Goal: Information Seeking & Learning: Check status

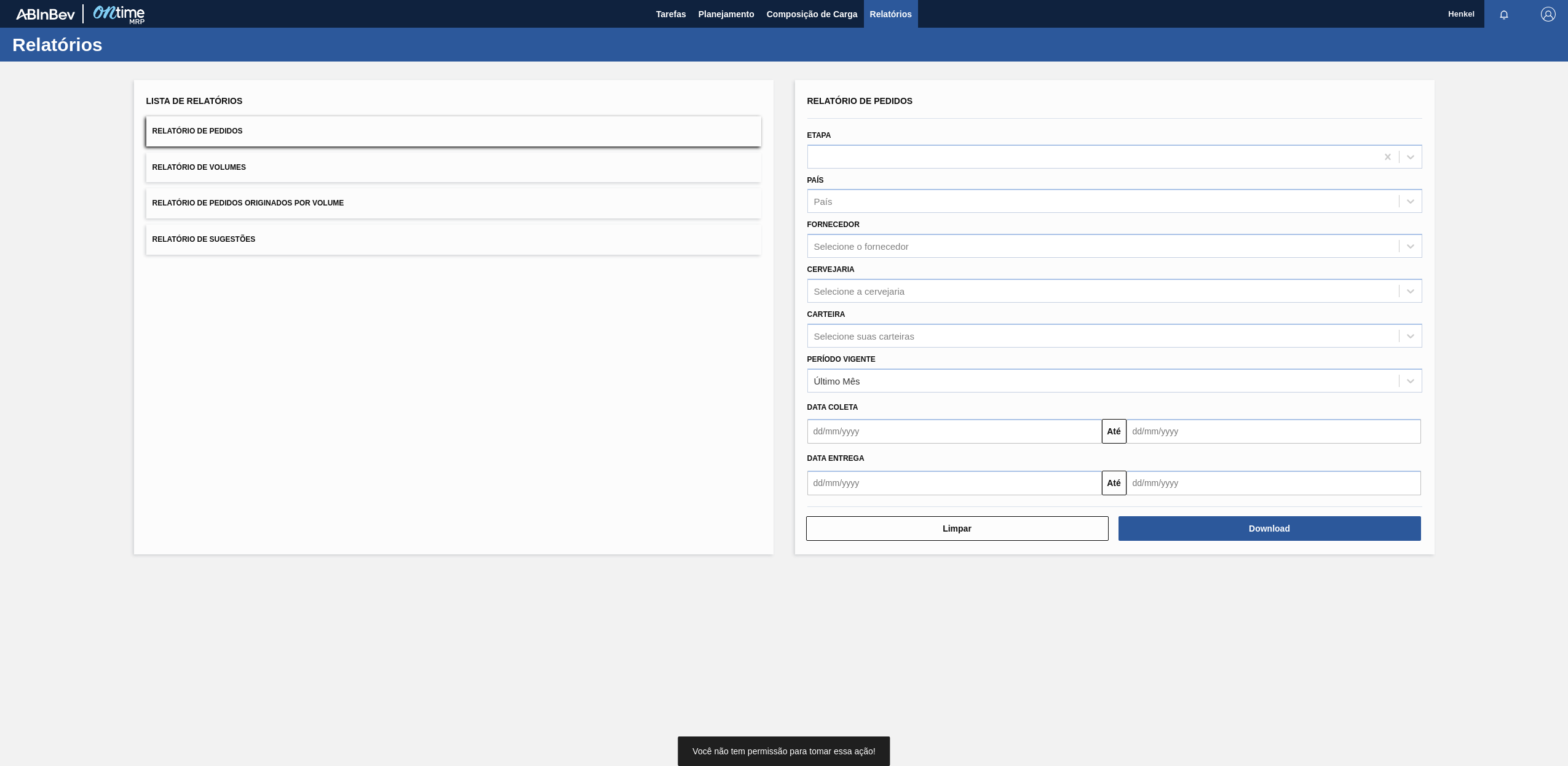
click at [1485, 144] on div "Lista de Relatórios Relatório de Pedidos Relatório de Volumes Relatório de Pedi…" at bounding box center [784, 316] width 1568 height 509
click at [727, 15] on span "Planejamento" at bounding box center [727, 14] width 56 height 15
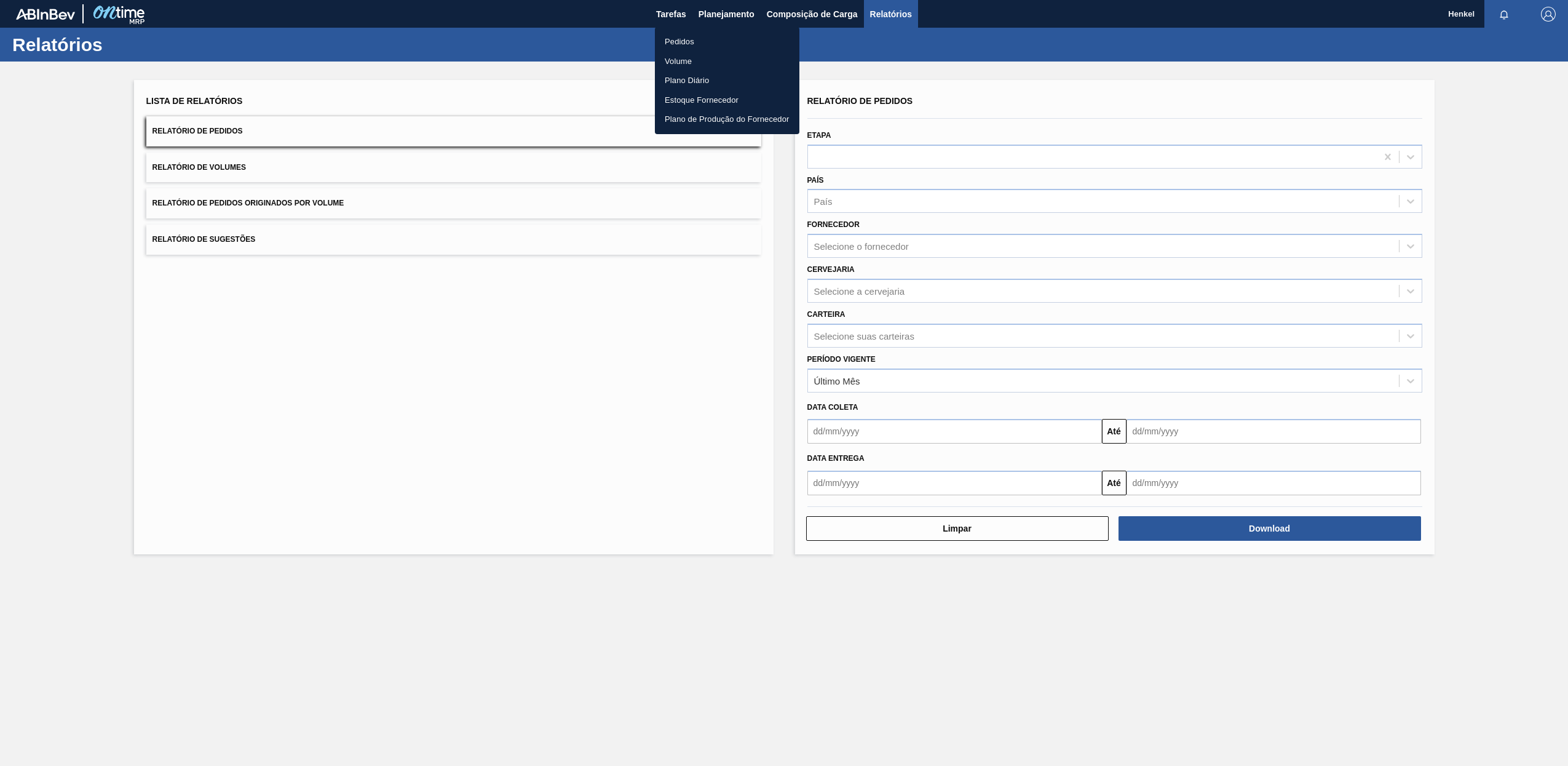
click at [695, 44] on li "Pedidos" at bounding box center [727, 41] width 144 height 20
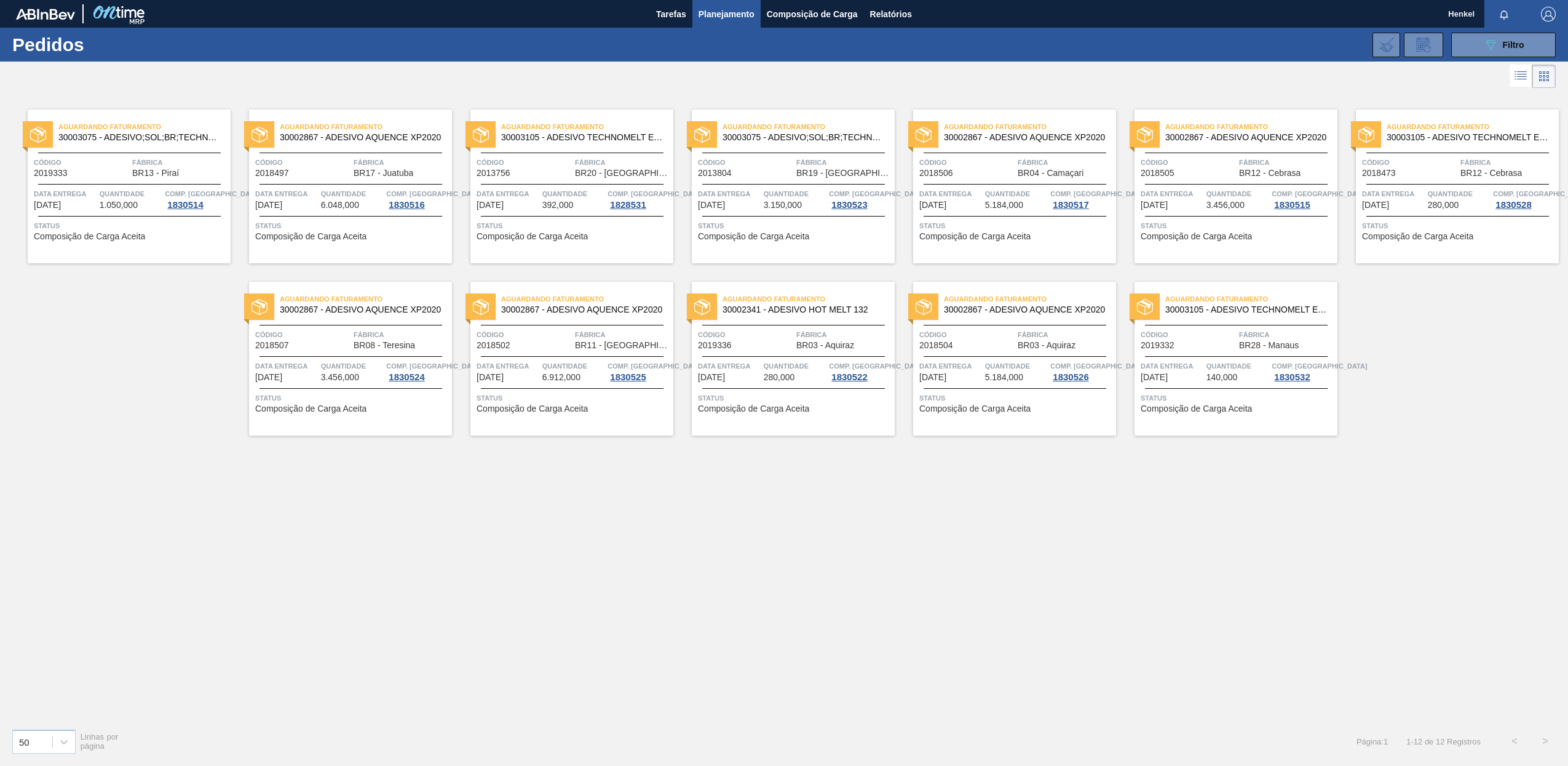
click at [101, 199] on span "Quantidade" at bounding box center [131, 194] width 62 height 12
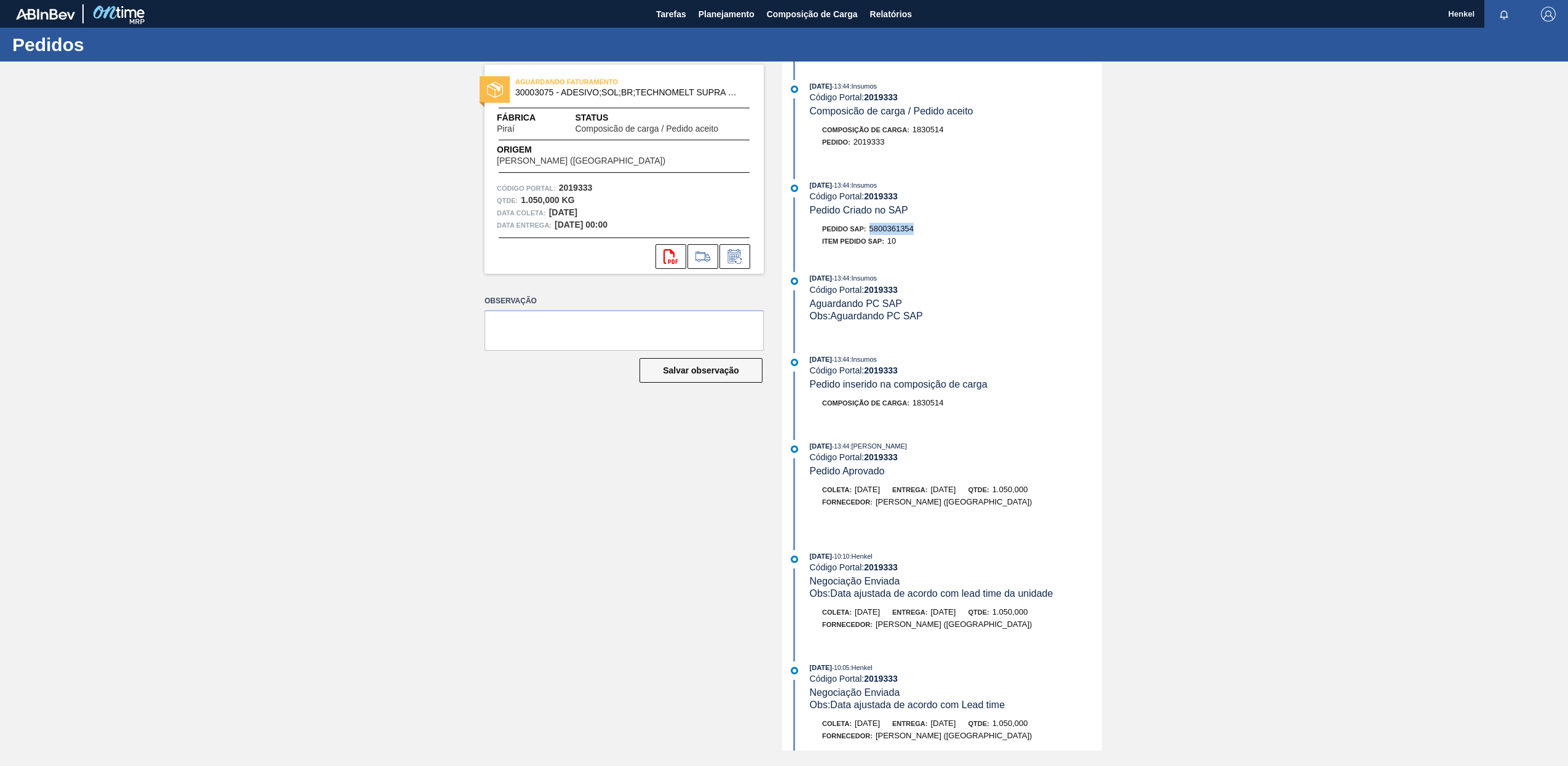
drag, startPoint x: 873, startPoint y: 232, endPoint x: 926, endPoint y: 227, distance: 53.2
click at [926, 227] on div "Pedido SAP: 5800361354" at bounding box center [956, 229] width 292 height 12
copy span "5800361354"
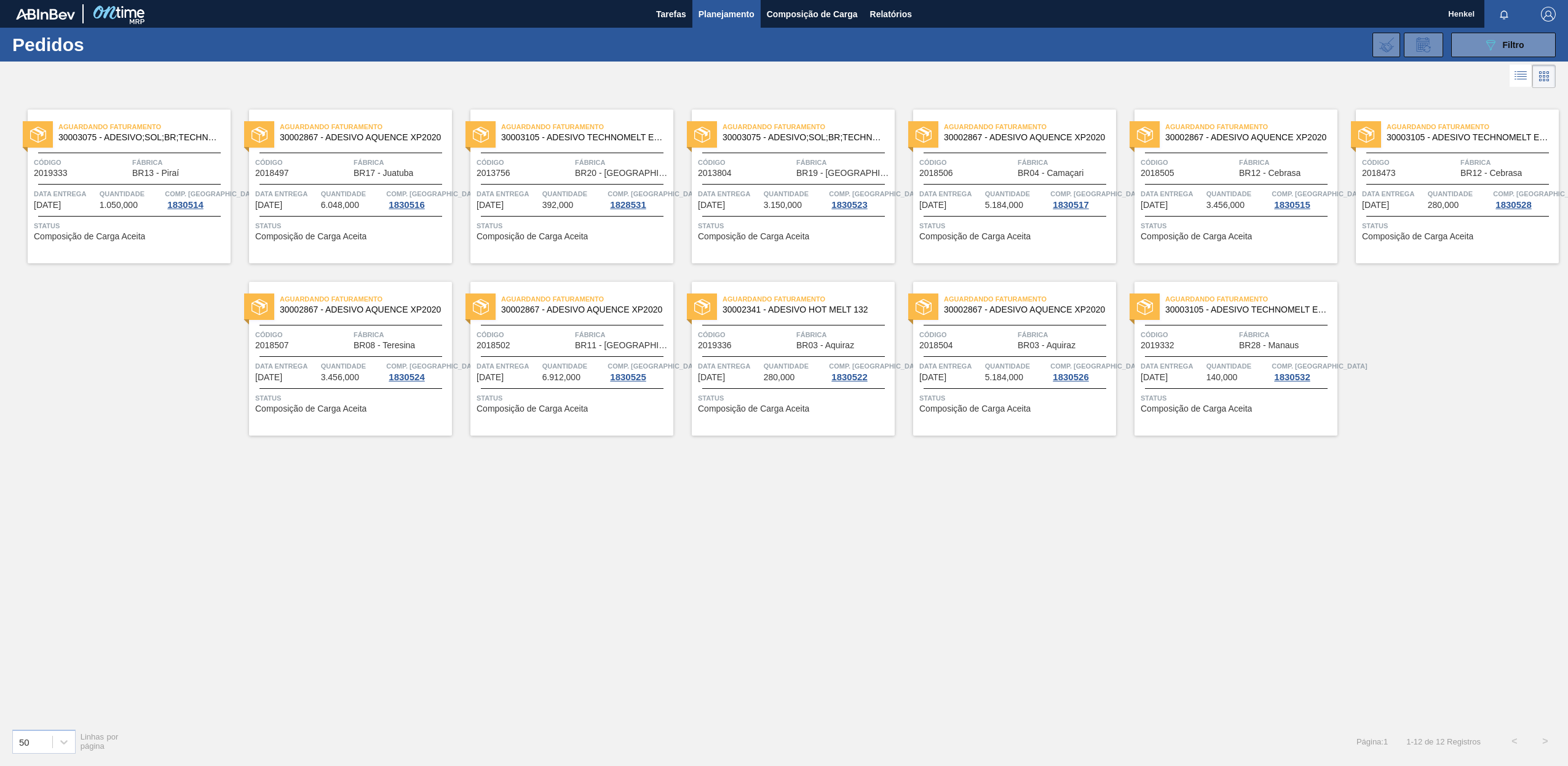
click at [354, 182] on div "Aguardando Faturamento 30002867 - ADESIVO AQUENCE XP2020 Código 2018497 Fábrica…" at bounding box center [350, 186] width 203 height 154
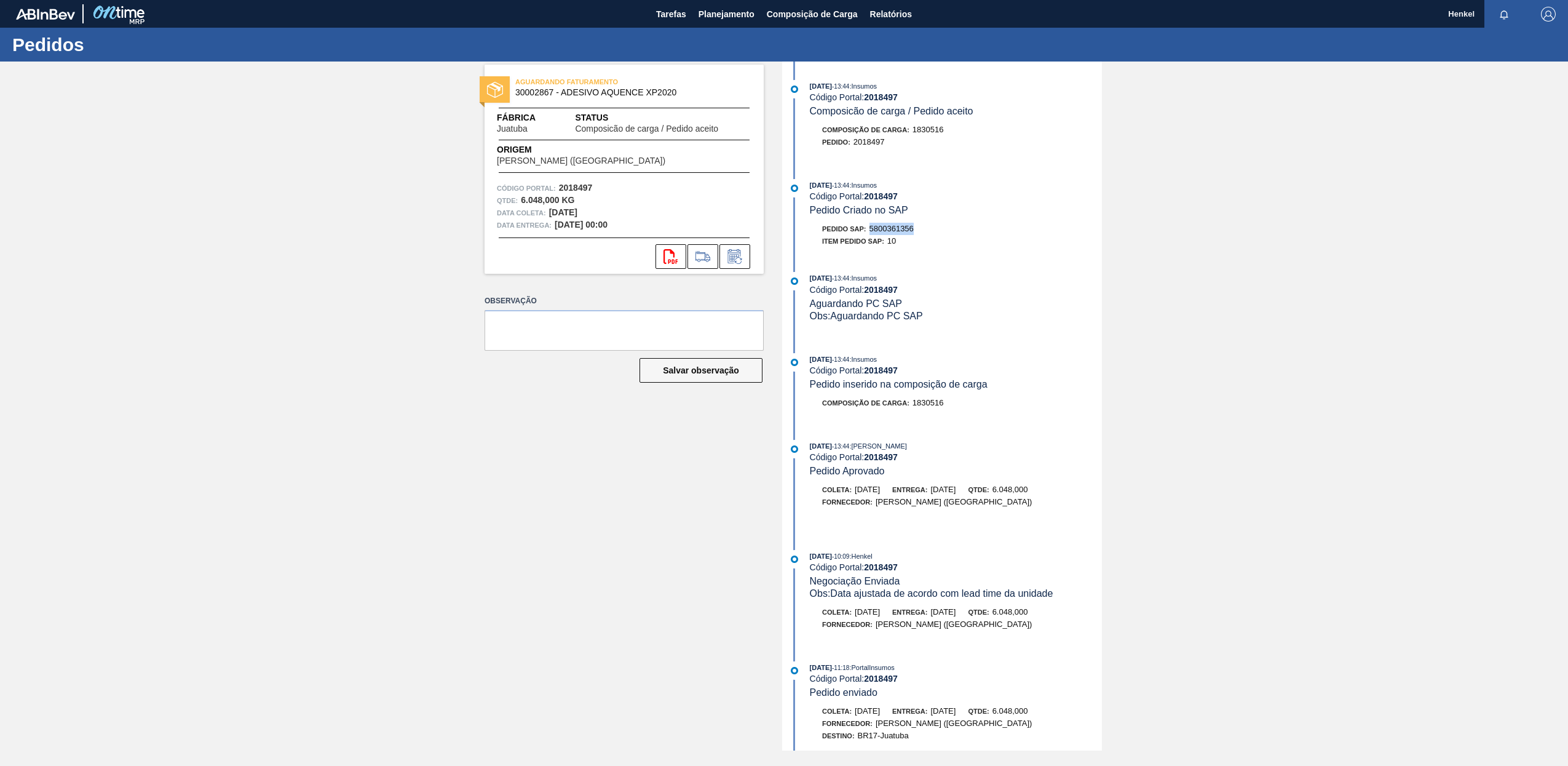
drag, startPoint x: 872, startPoint y: 228, endPoint x: 923, endPoint y: 232, distance: 51.2
click at [923, 232] on div "Pedido SAP: 5800361356" at bounding box center [956, 229] width 292 height 12
copy span "5800361356"
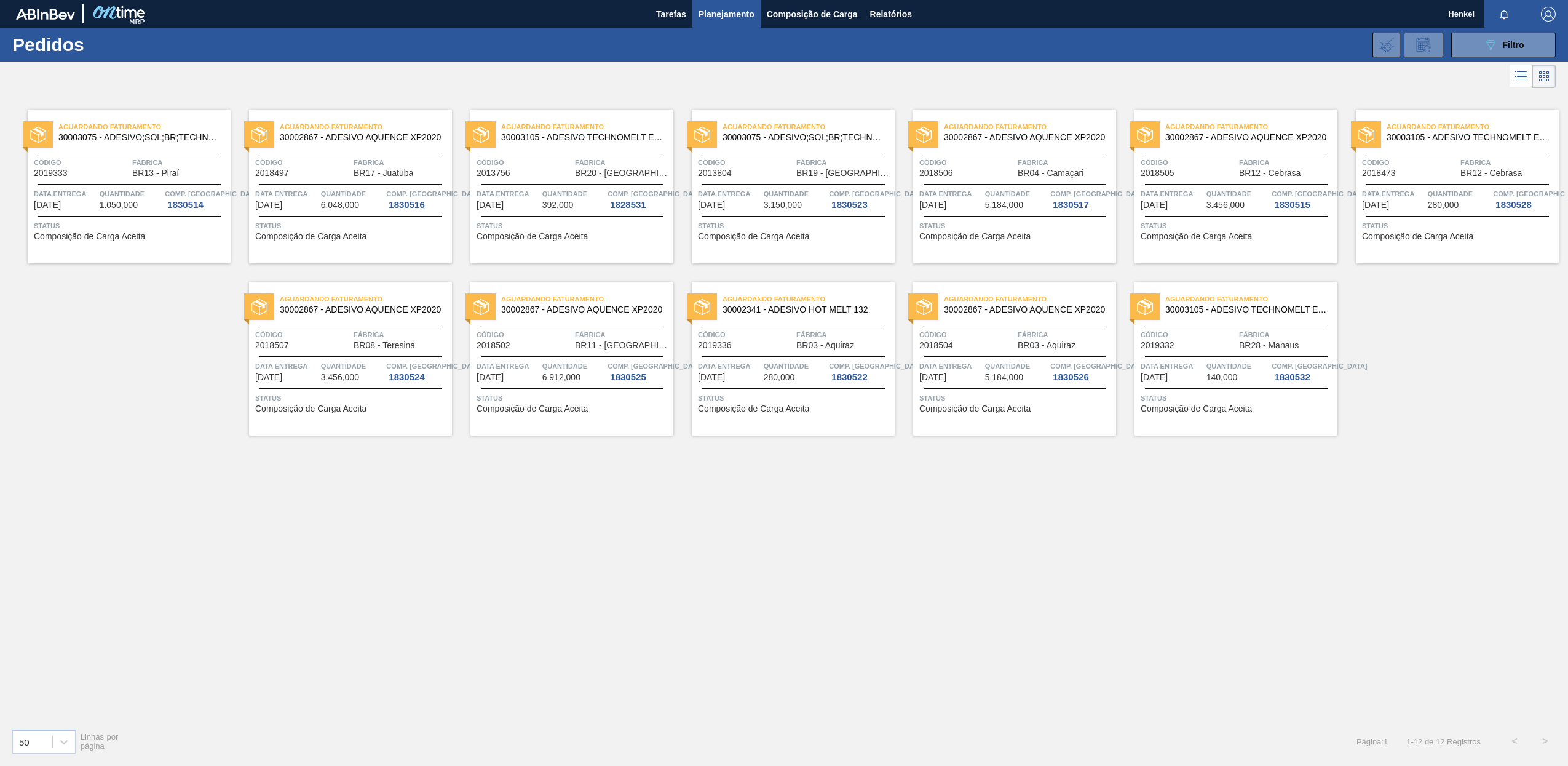
click at [568, 176] on div "Código 2013756" at bounding box center [524, 167] width 95 height 22
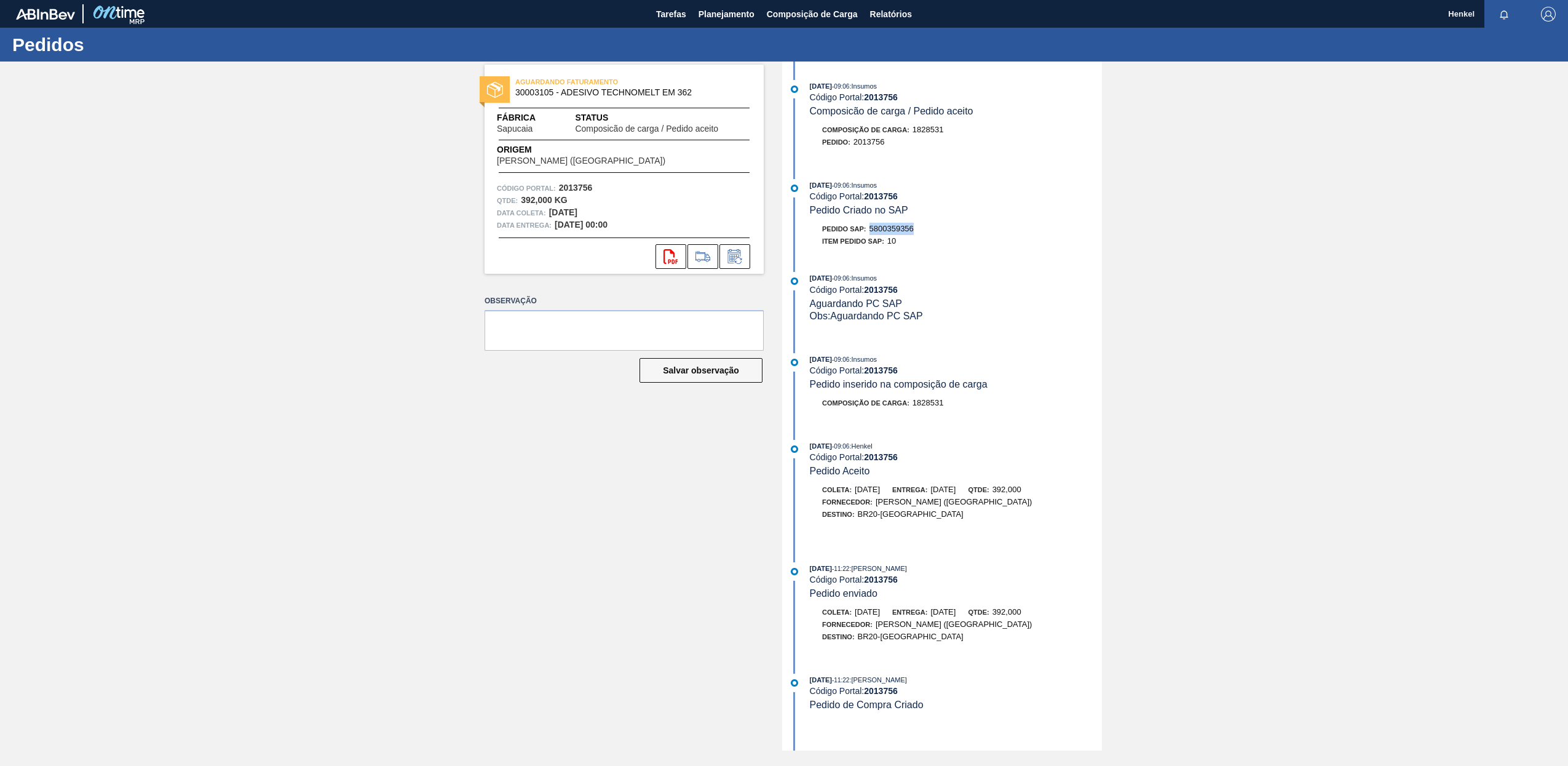
drag, startPoint x: 883, startPoint y: 225, endPoint x: 943, endPoint y: 225, distance: 60.0
click at [943, 225] on div "Pedido SAP: 5800359356" at bounding box center [956, 229] width 292 height 12
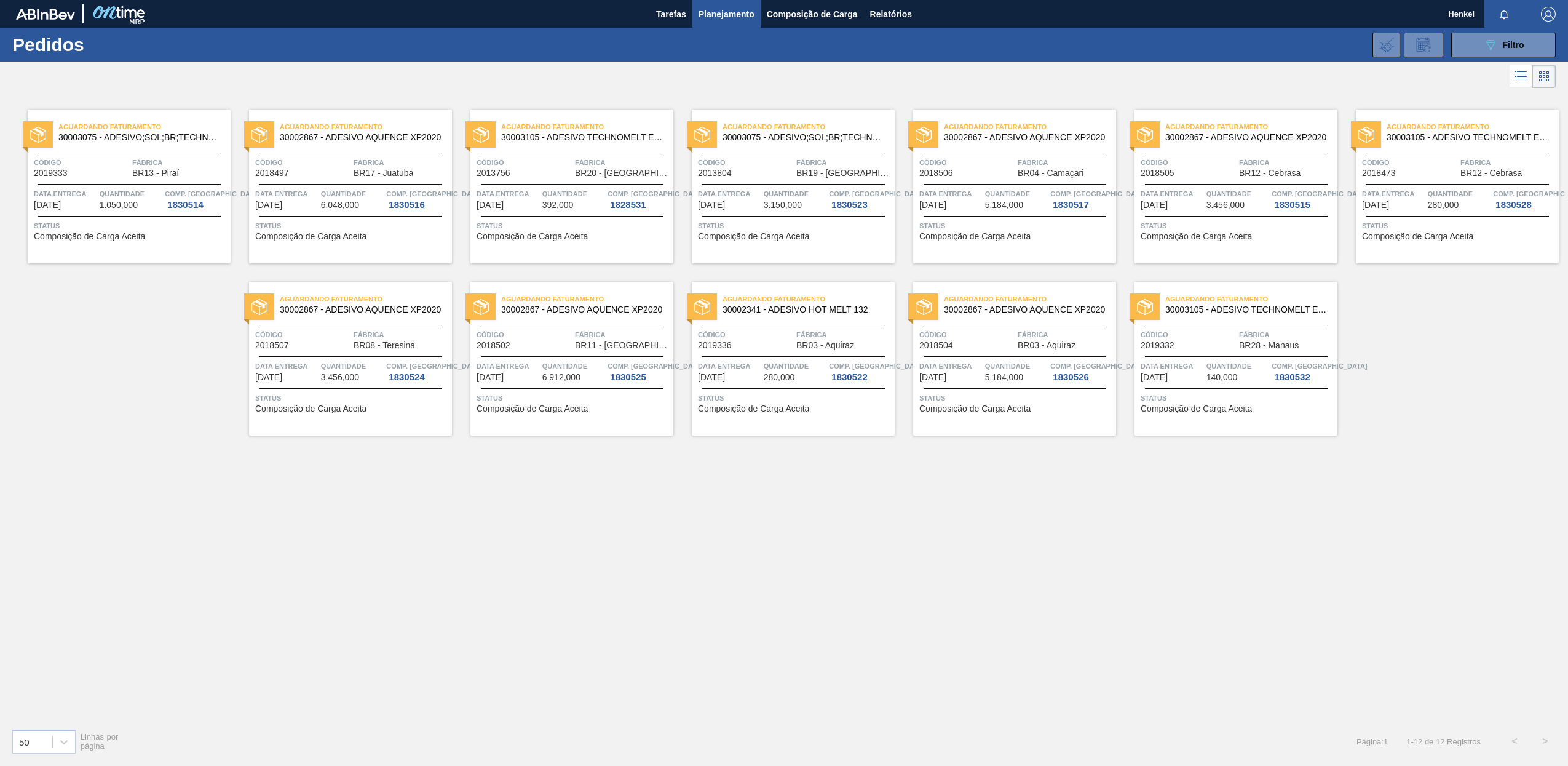
click at [766, 204] on span "3.150,000" at bounding box center [783, 205] width 38 height 9
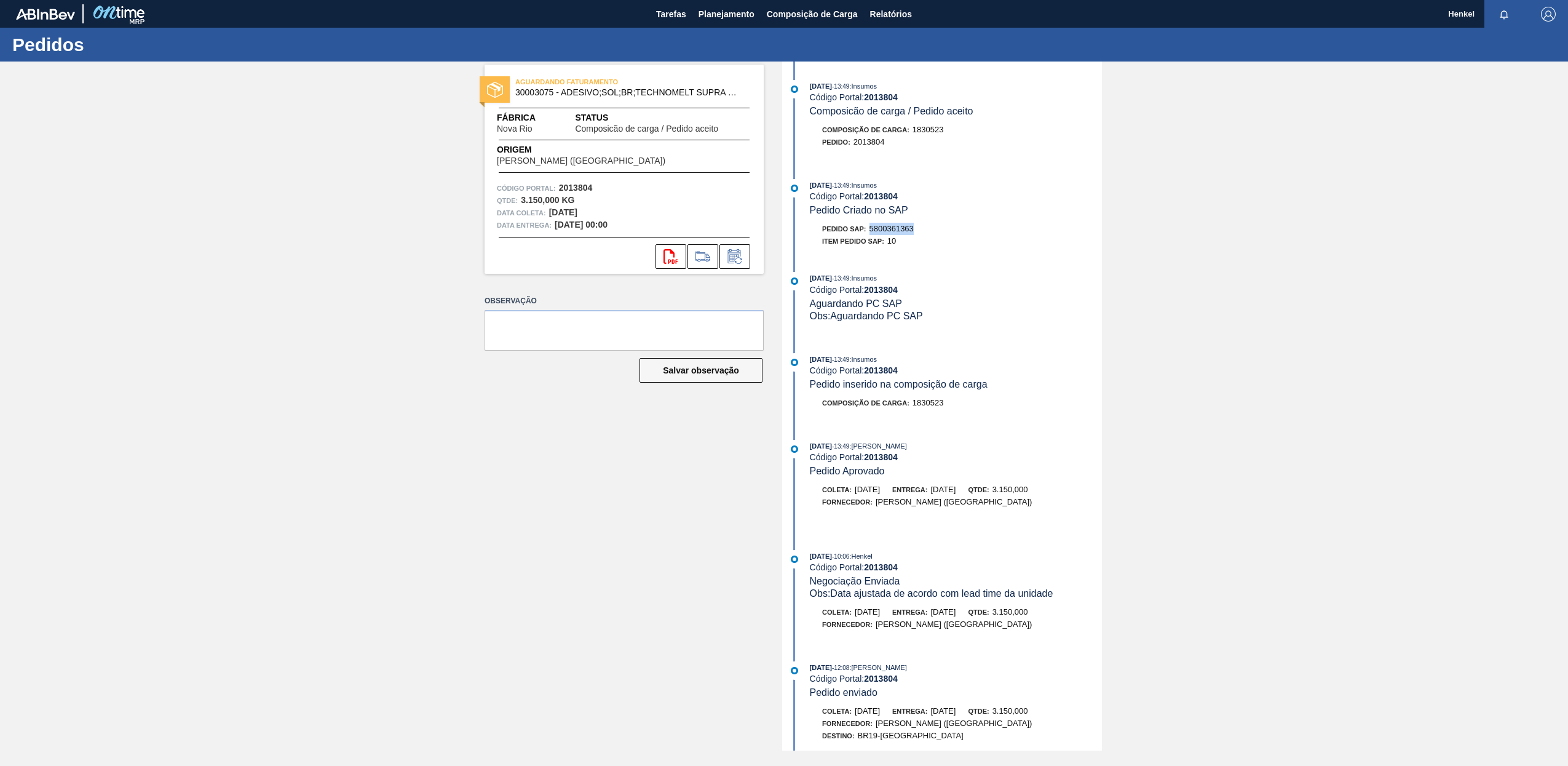
drag, startPoint x: 872, startPoint y: 229, endPoint x: 934, endPoint y: 233, distance: 62.1
click at [934, 233] on div "Pedido SAP: 5800361363" at bounding box center [956, 229] width 292 height 12
copy span "5800361363"
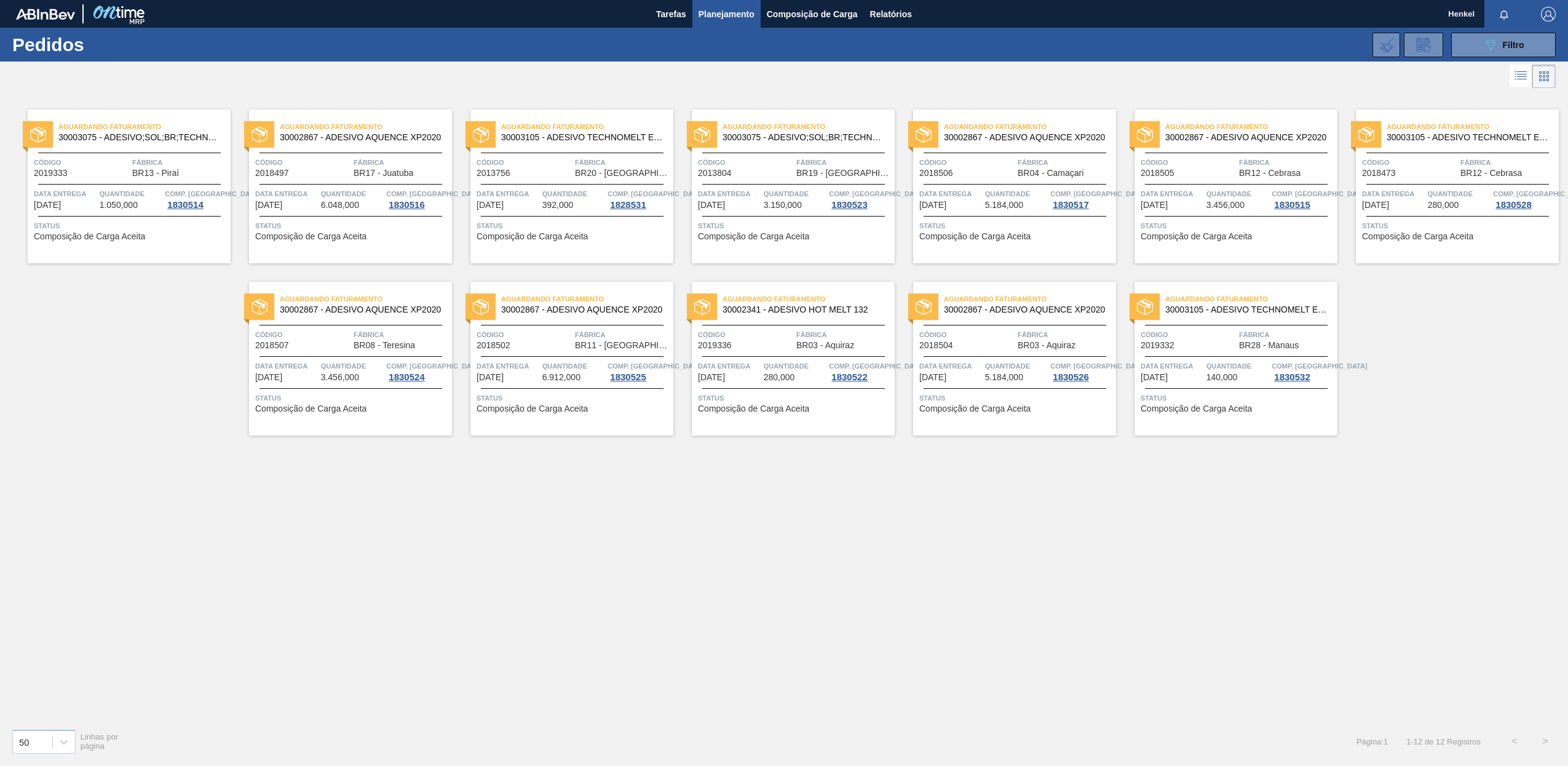
click at [1002, 186] on div "Aguardando Faturamento 30002867 - ADESIVO AQUENCE XP2020 Código 2018506 Fábrica…" at bounding box center [1014, 186] width 203 height 154
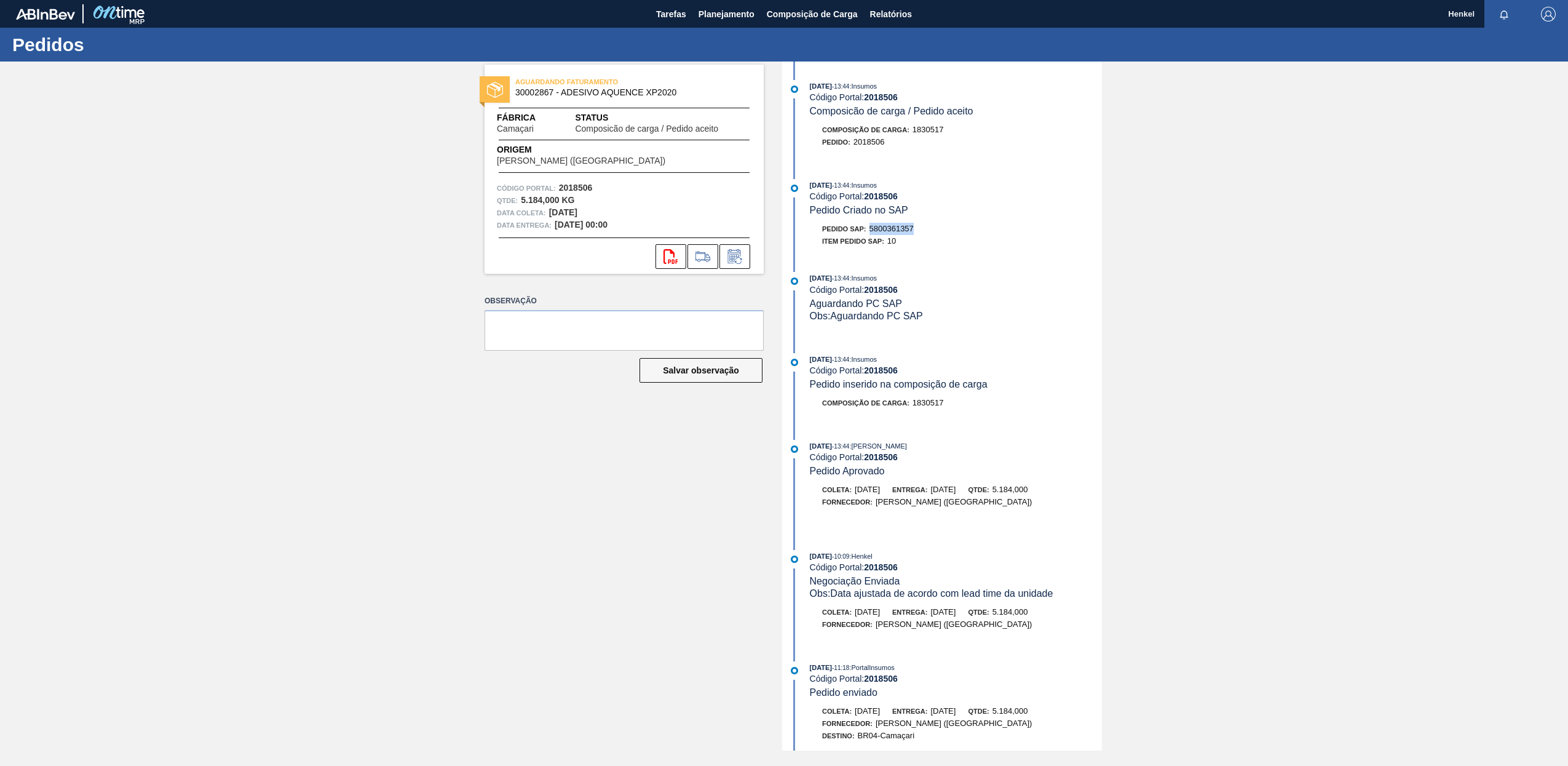
drag, startPoint x: 872, startPoint y: 230, endPoint x: 926, endPoint y: 229, distance: 54.0
click at [926, 229] on div "Pedido SAP: 5800361357" at bounding box center [956, 229] width 292 height 12
copy span "5800361357"
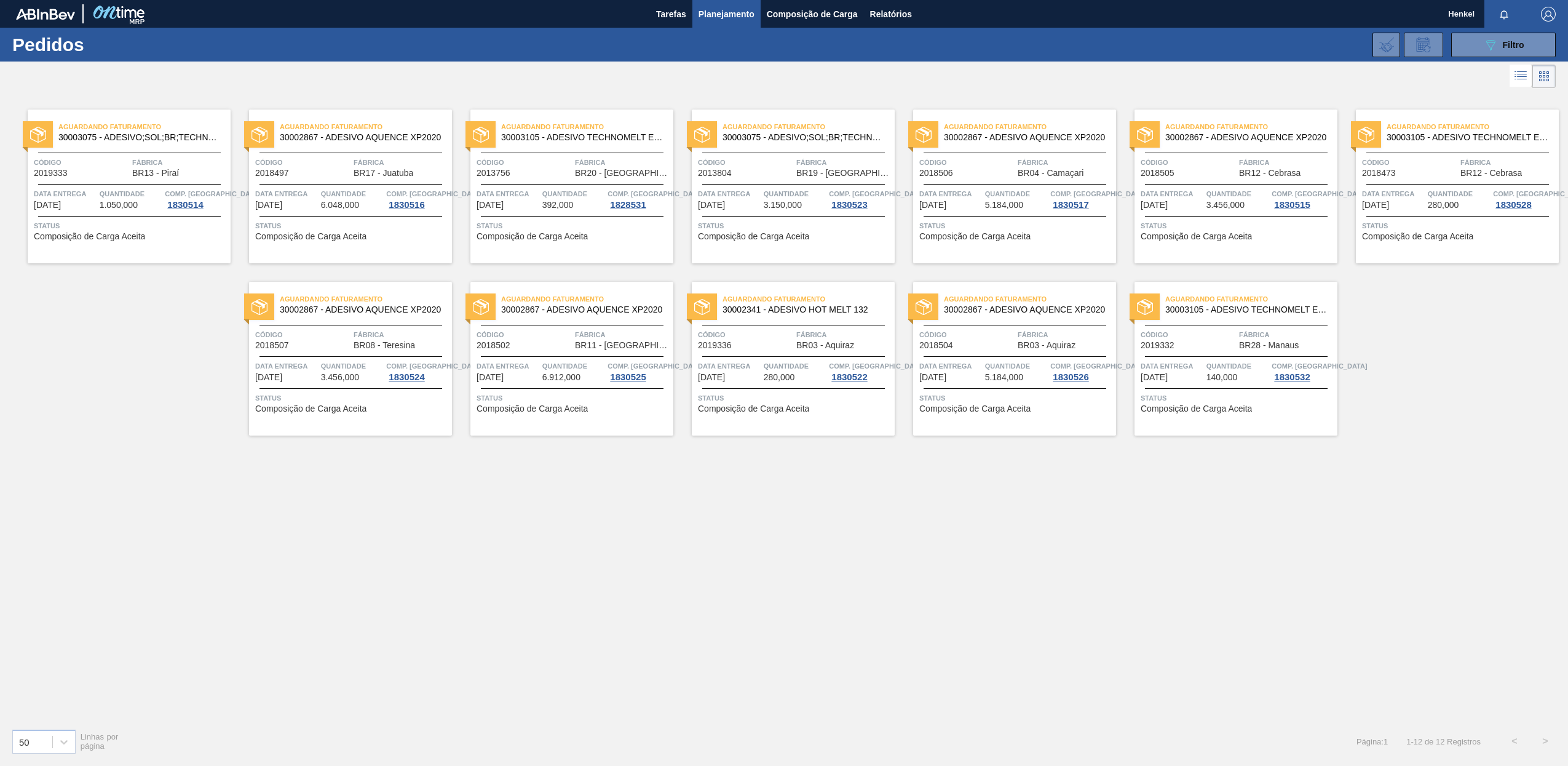
click at [1205, 197] on div "Data entrega [DATE] Quantidade 3.456,000 Comp. Carga 1830515" at bounding box center [1236, 199] width 203 height 22
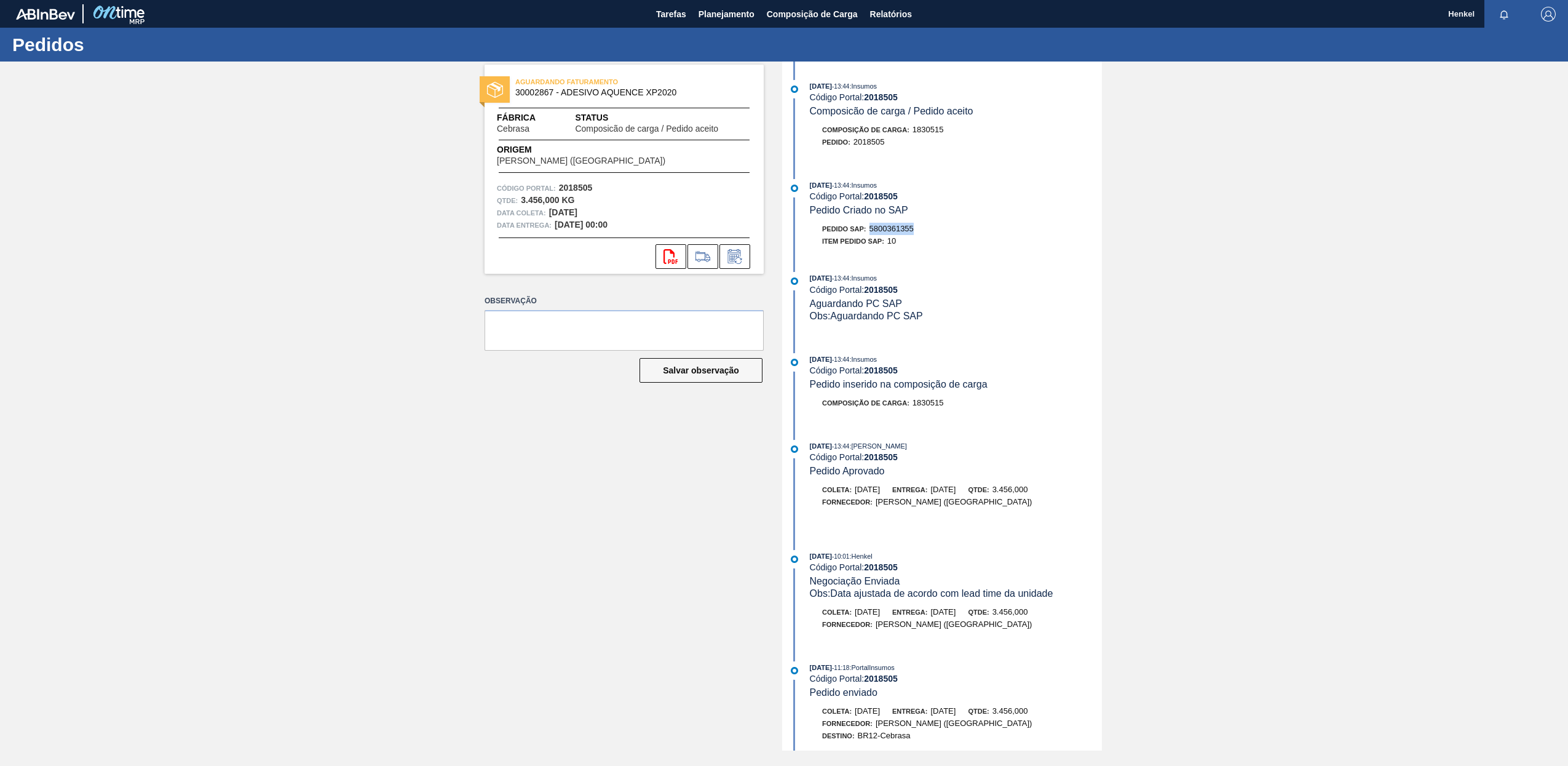
drag, startPoint x: 872, startPoint y: 229, endPoint x: 960, endPoint y: 226, distance: 88.1
click at [960, 226] on div "Pedido SAP: 5800361355" at bounding box center [956, 229] width 292 height 12
copy span "5800361355"
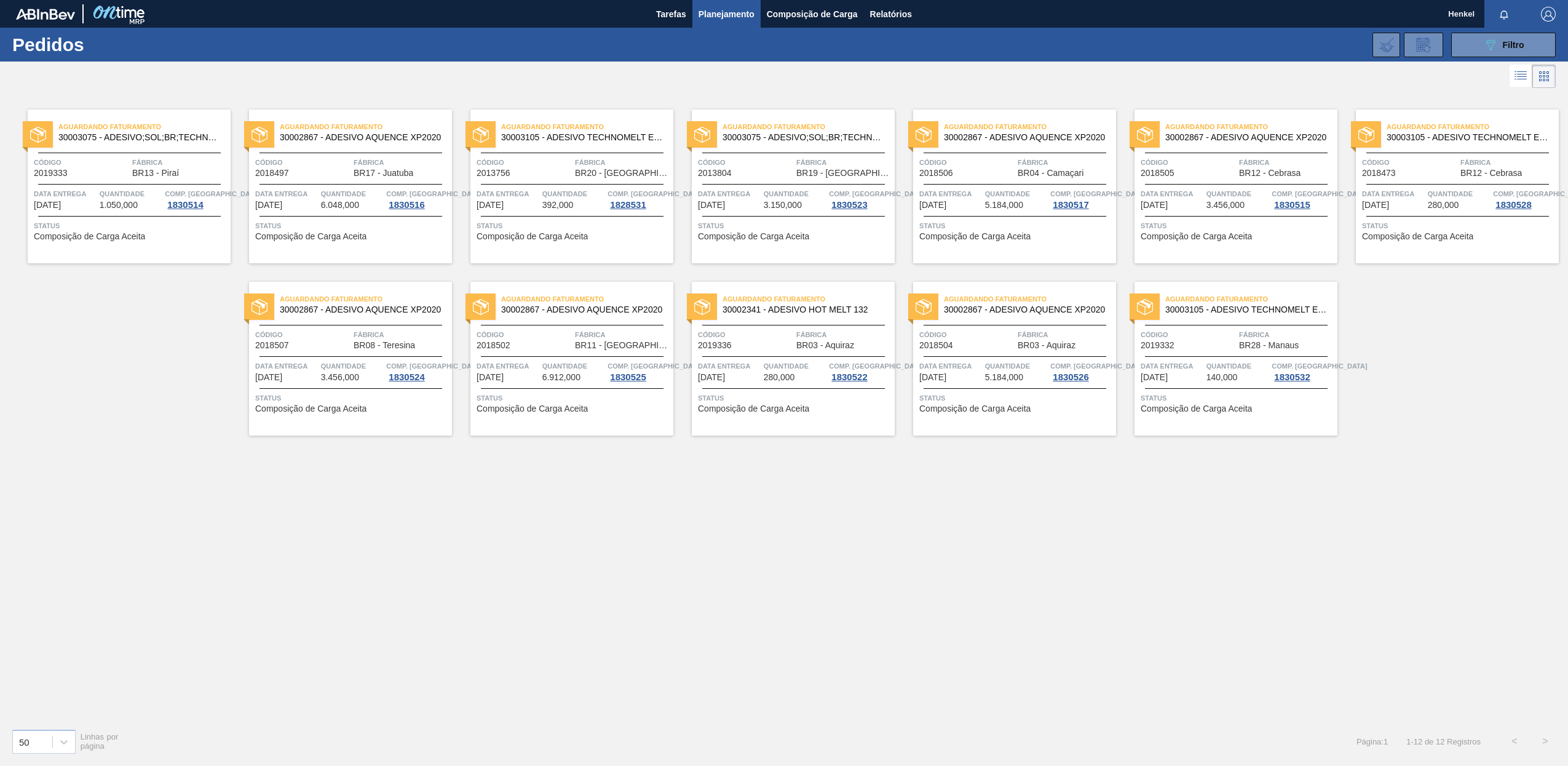
click at [1425, 200] on div "Data entrega [DATE] Quantidade 280,000 Comp. Carga 1830528" at bounding box center [1457, 199] width 203 height 22
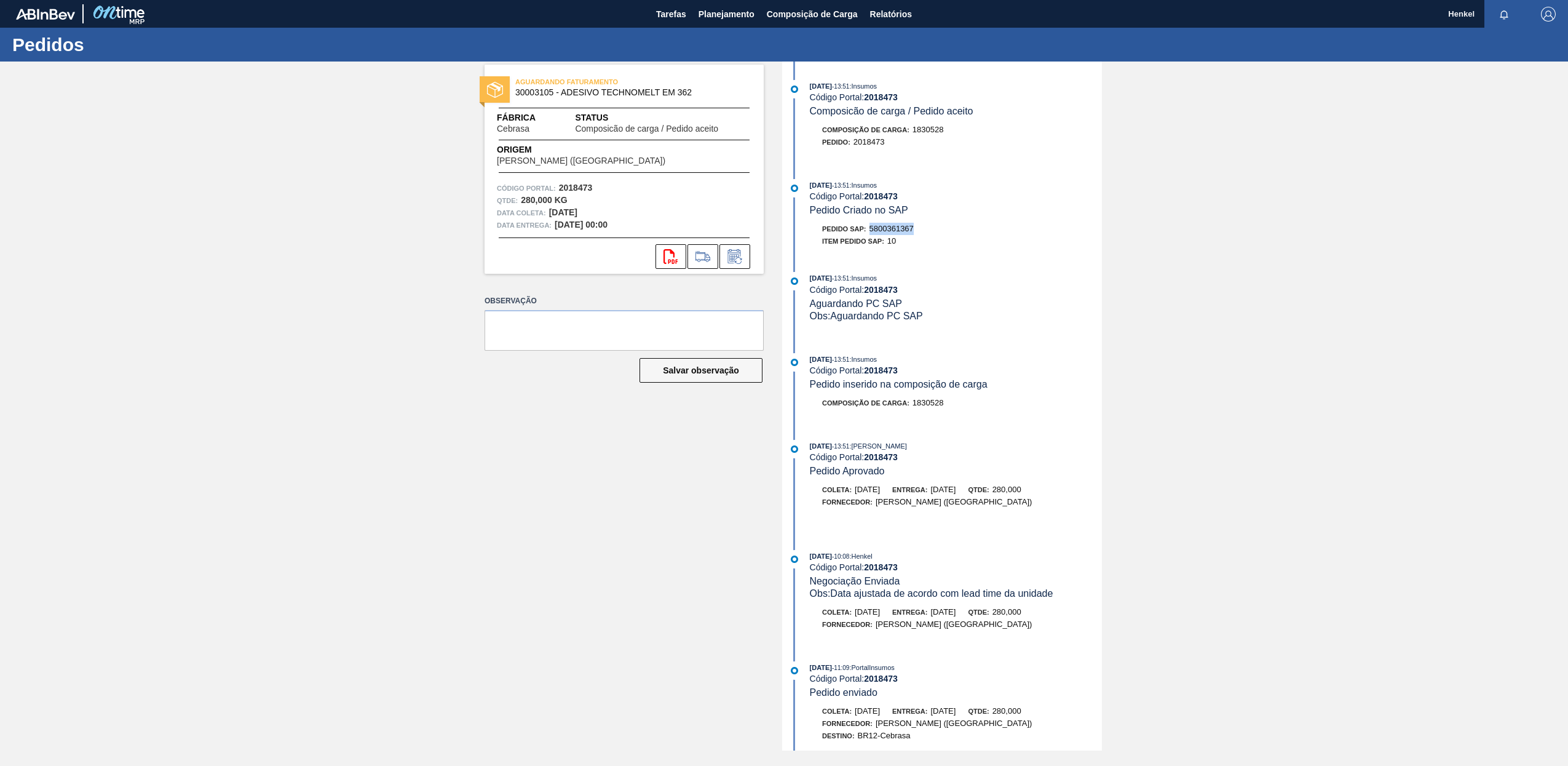
drag, startPoint x: 872, startPoint y: 225, endPoint x: 950, endPoint y: 232, distance: 78.3
click at [950, 232] on div "Pedido SAP: 5800361367" at bounding box center [956, 229] width 292 height 12
copy span "5800361367"
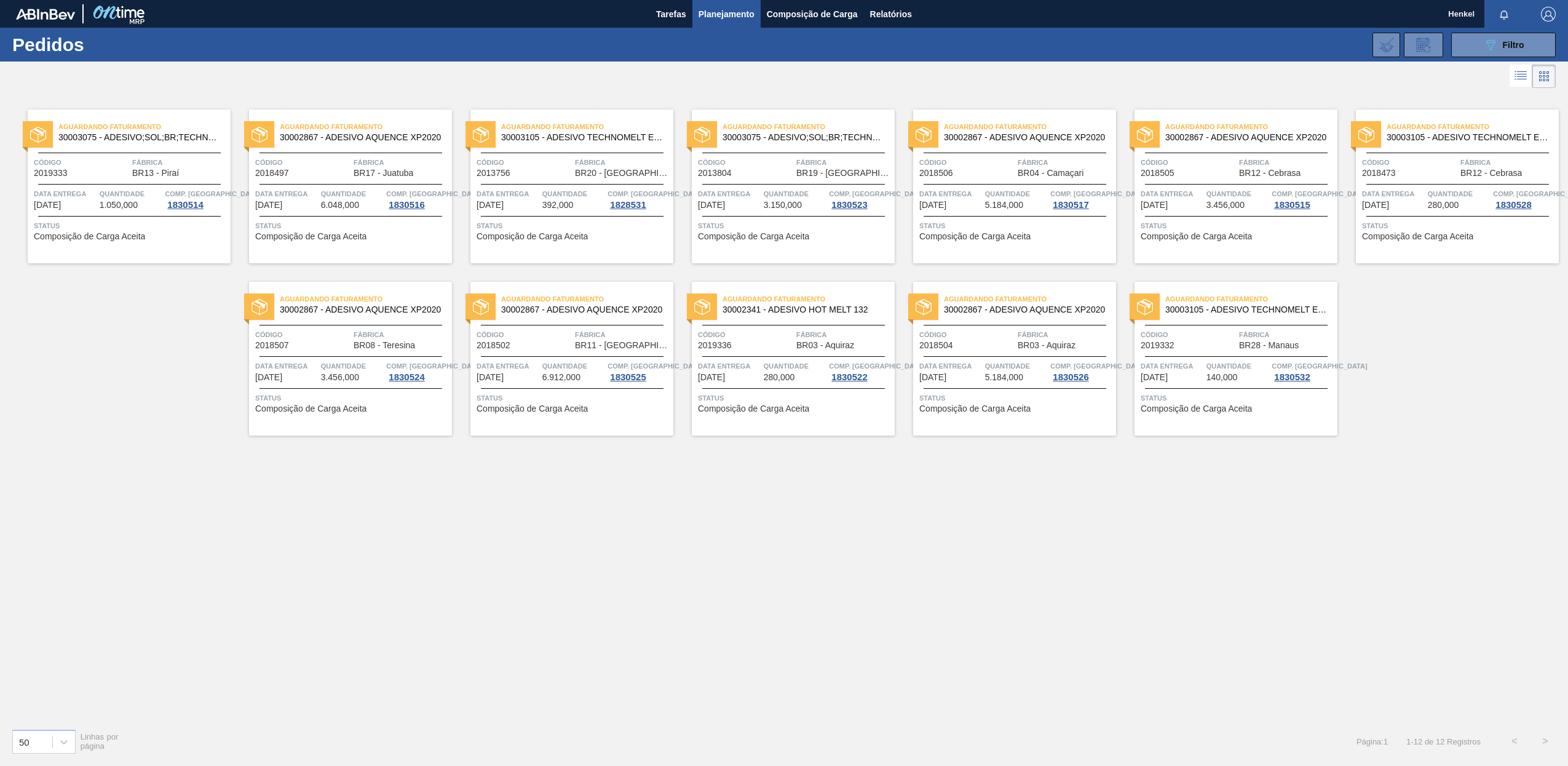
click at [340, 354] on div "Aguardando Faturamento 30002867 - ADESIVO AQUENCE XP2020 Código 2018507 Fábrica…" at bounding box center [350, 358] width 203 height 154
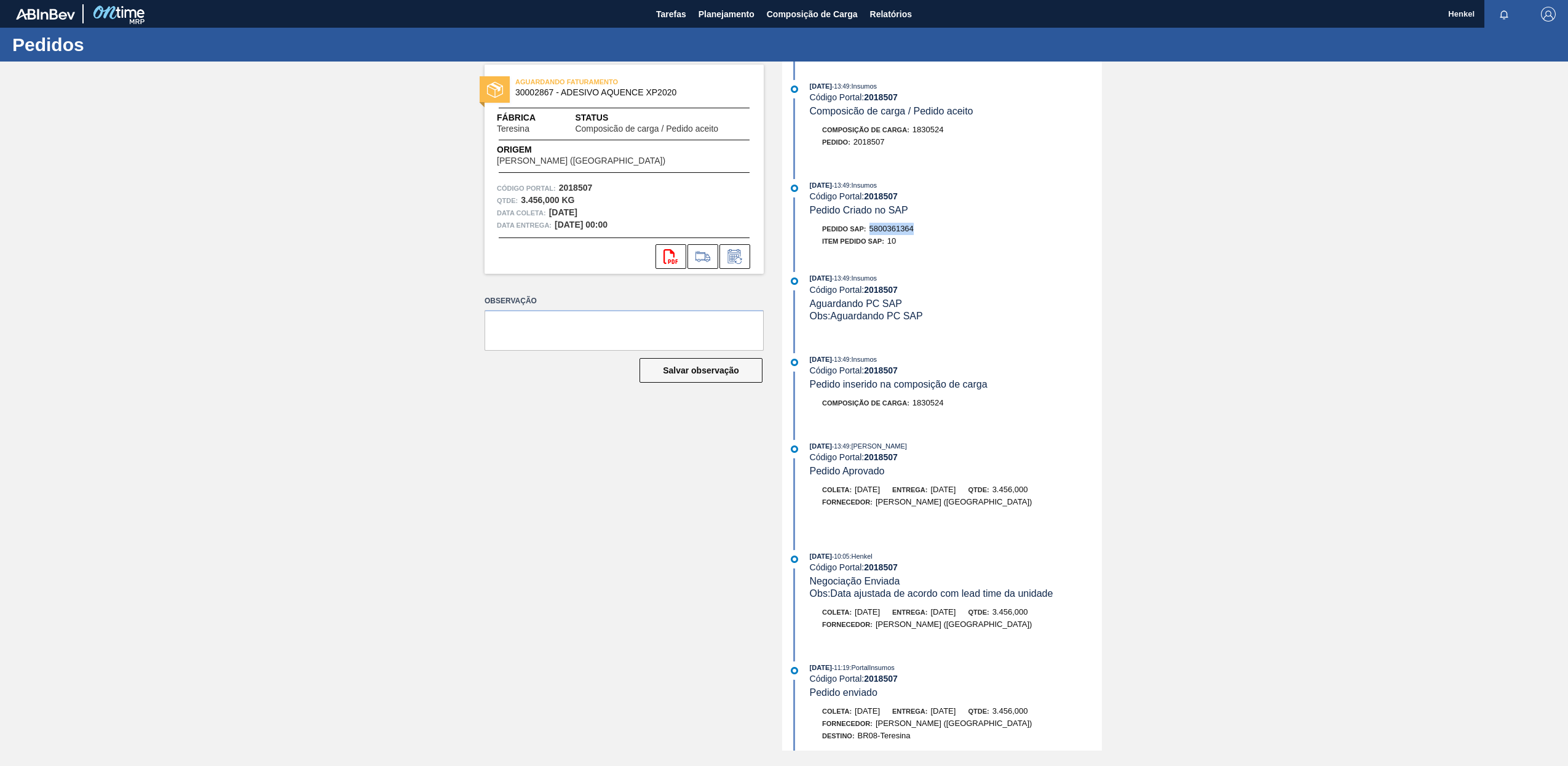
drag, startPoint x: 872, startPoint y: 225, endPoint x: 929, endPoint y: 234, distance: 57.7
click at [929, 234] on div "Pedido SAP: 5800361364" at bounding box center [956, 229] width 292 height 12
copy span "5800361364"
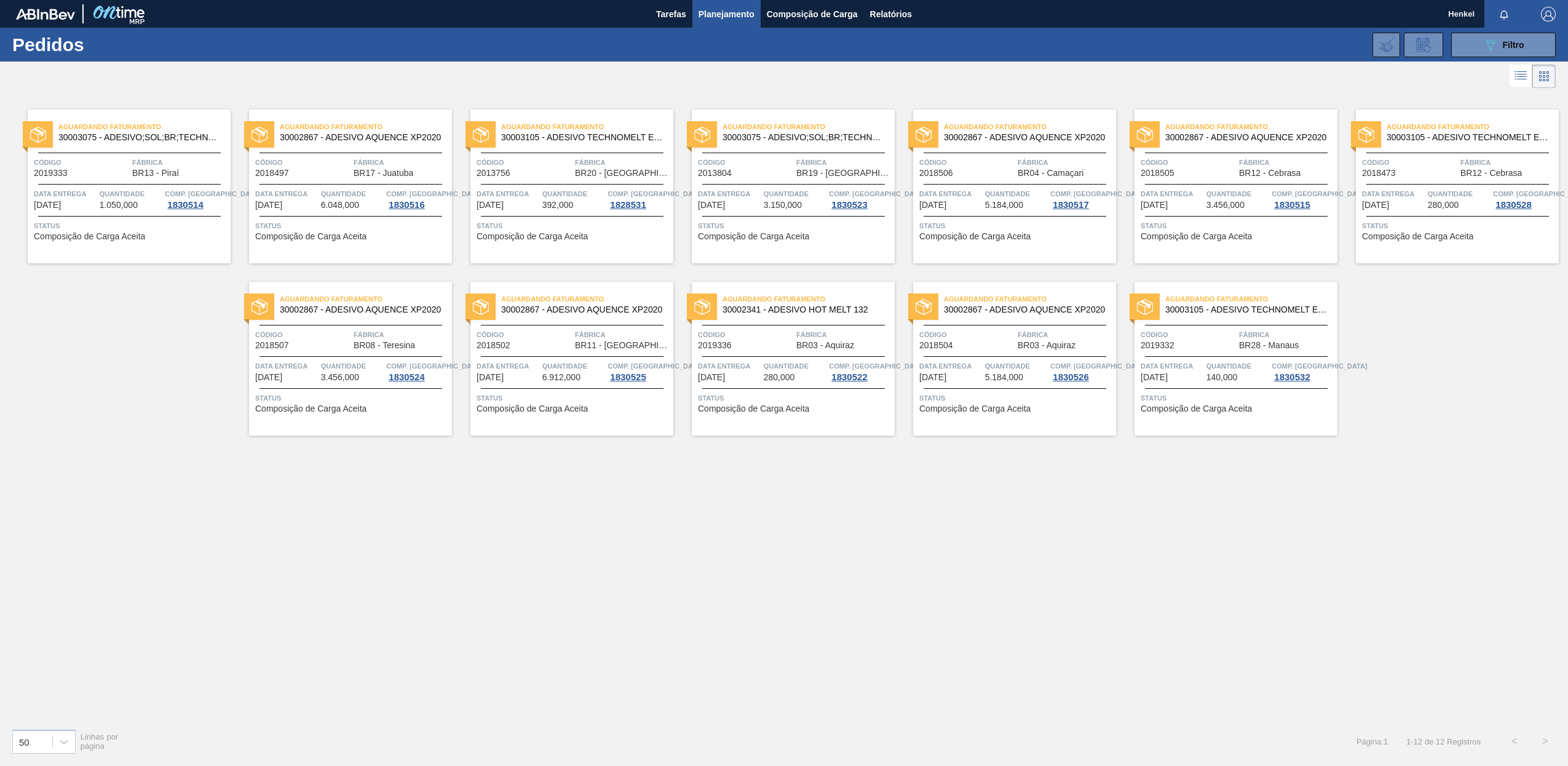
click at [554, 374] on span "6.912,000" at bounding box center [561, 378] width 38 height 9
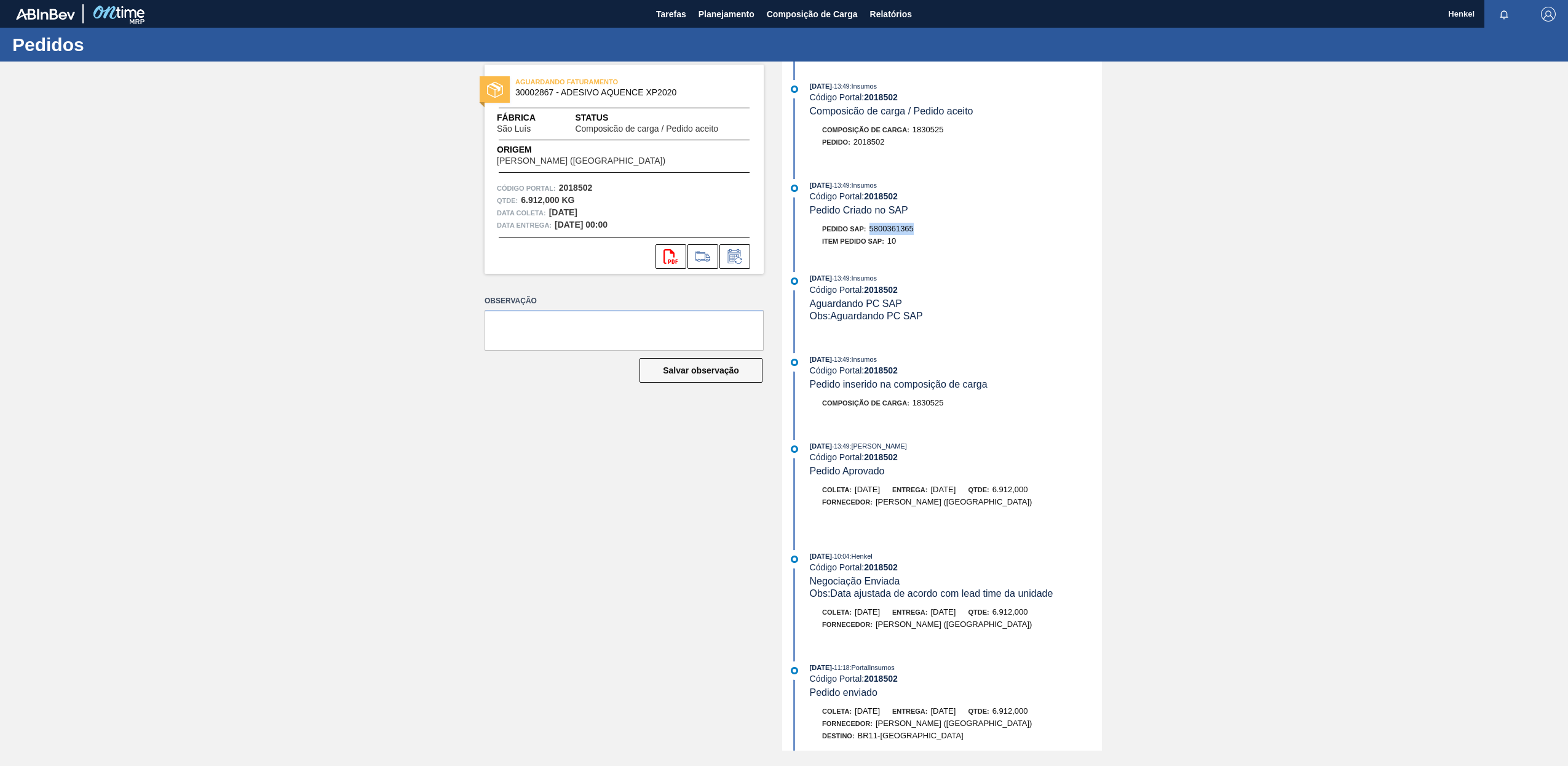
drag, startPoint x: 872, startPoint y: 226, endPoint x: 926, endPoint y: 227, distance: 54.0
click at [926, 227] on div "Pedido SAP: 5800361365" at bounding box center [956, 229] width 292 height 12
copy span "5800361365"
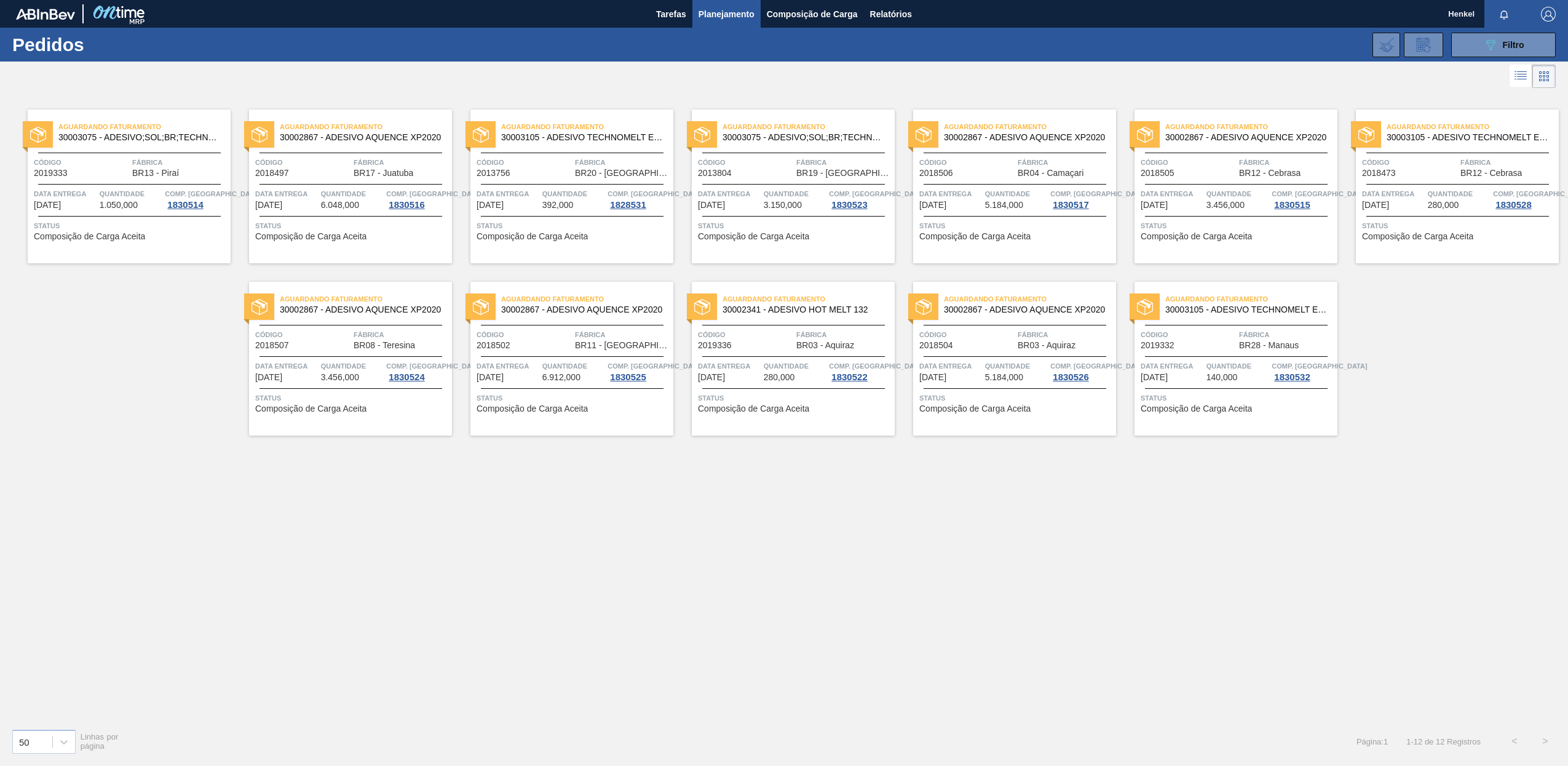
click at [770, 373] on span "280,000" at bounding box center [780, 378] width 31 height 9
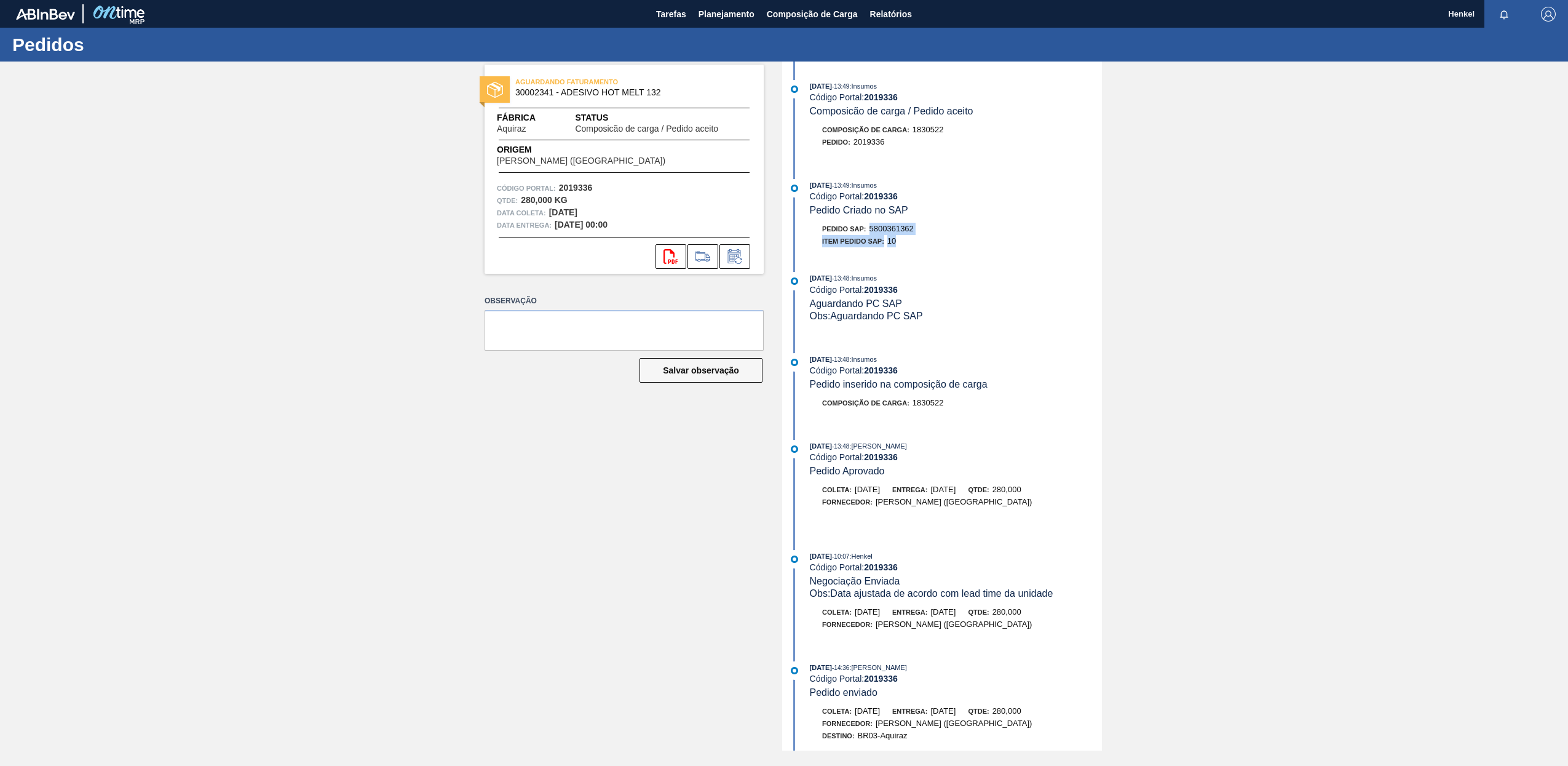
drag, startPoint x: 869, startPoint y: 225, endPoint x: 939, endPoint y: 235, distance: 70.7
click at [939, 235] on div "Pedido SAP: 5800361362 Item pedido SAP: 10" at bounding box center [956, 236] width 292 height 25
drag, startPoint x: 939, startPoint y: 235, endPoint x: 926, endPoint y: 243, distance: 15.3
click at [927, 243] on div "Item pedido SAP: 10" at bounding box center [956, 241] width 292 height 12
click at [869, 229] on div "Pedido SAP: 5800361362" at bounding box center [869, 229] width 92 height 12
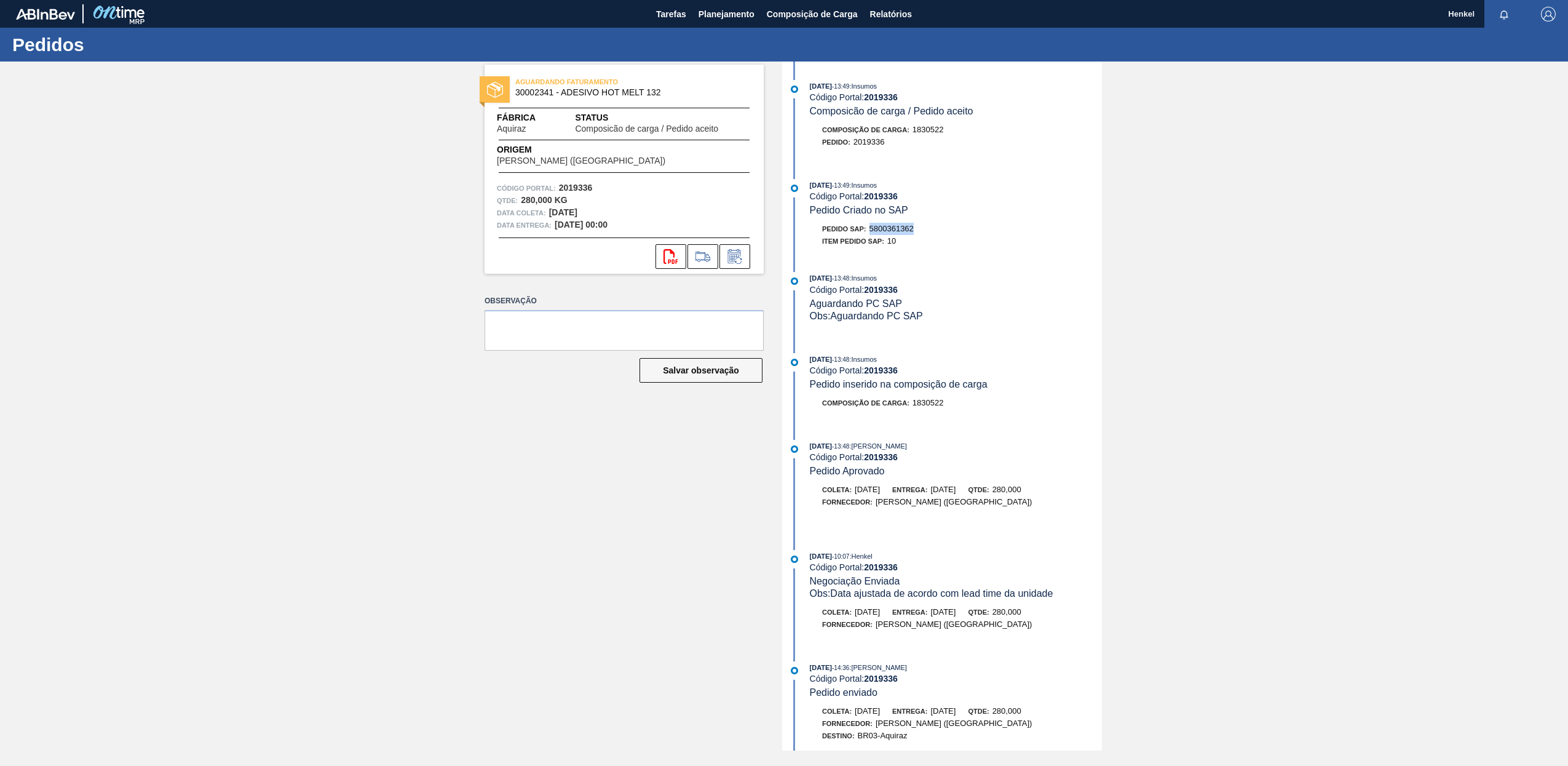
drag, startPoint x: 872, startPoint y: 227, endPoint x: 968, endPoint y: 220, distance: 96.3
click at [968, 220] on div "[DATE] 13:49 : Insumos Código Portal: 2019336 Pedido Criado no SAP Pedido SAP: …" at bounding box center [943, 216] width 317 height 74
copy span "5800361362"
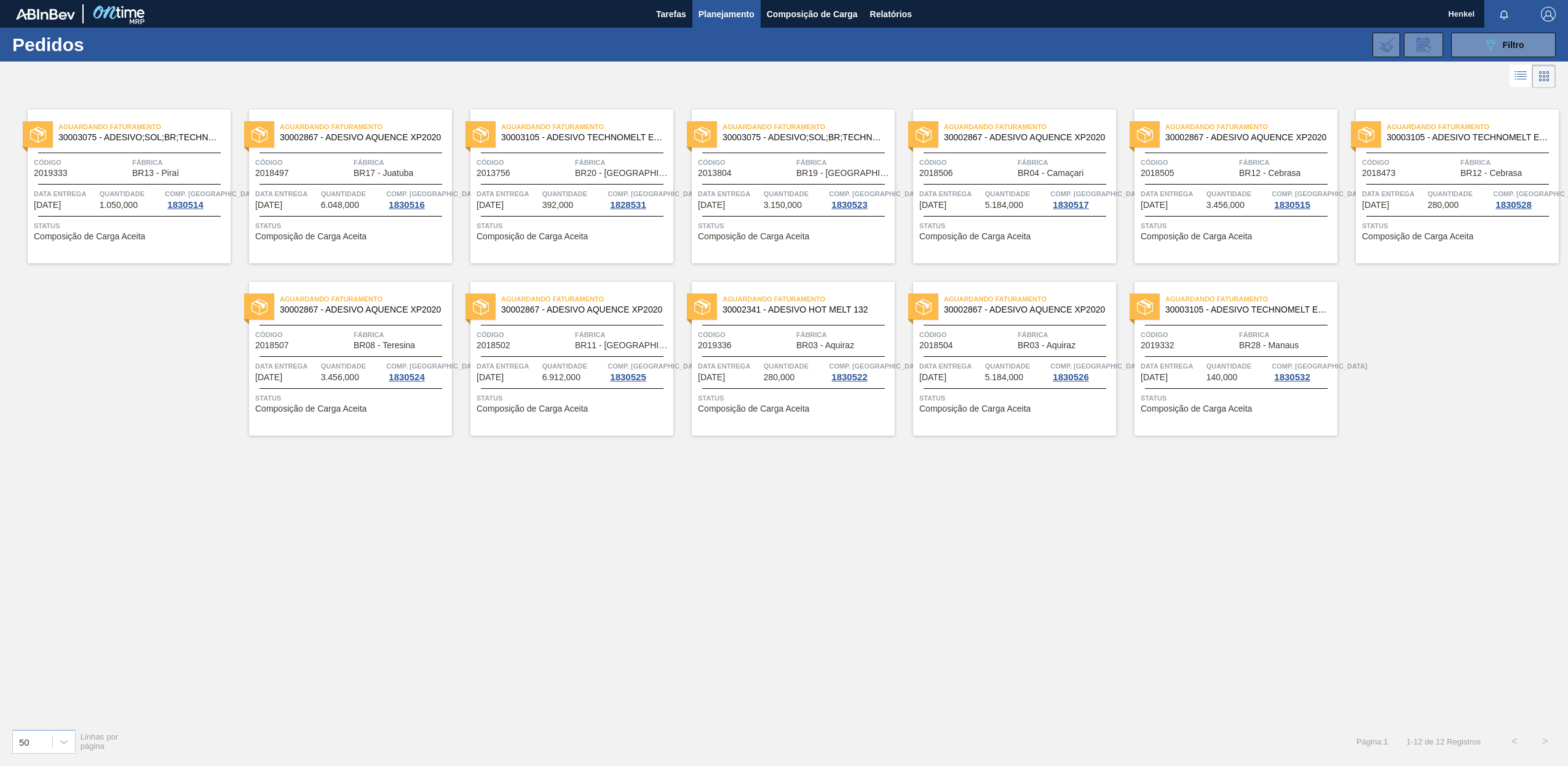
click at [996, 351] on div "Aguardando Faturamento 30002867 - ADESIVO AQUENCE XP2020 Código 2018504 Fábrica…" at bounding box center [1014, 358] width 203 height 154
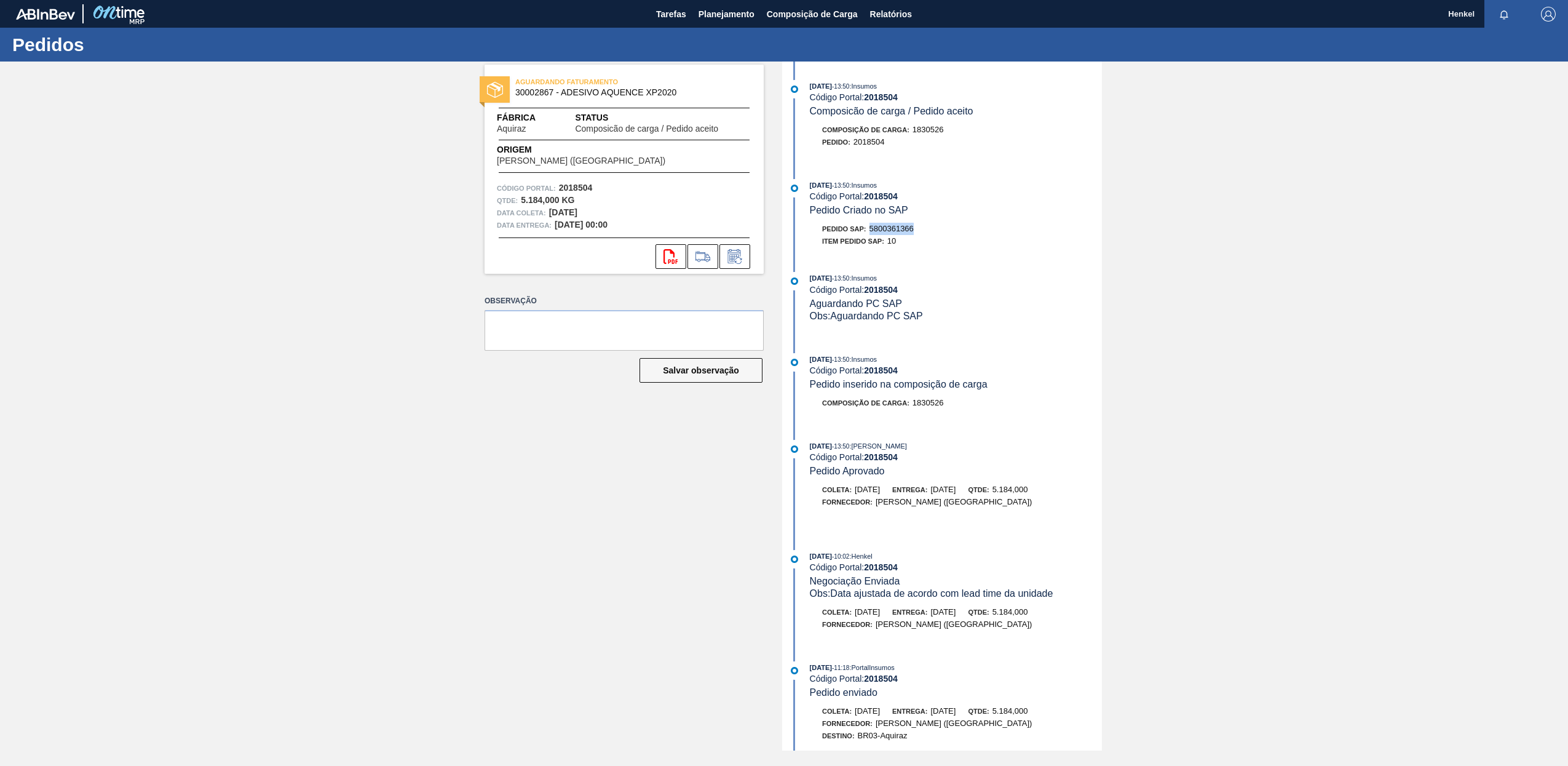
drag, startPoint x: 872, startPoint y: 225, endPoint x: 926, endPoint y: 228, distance: 54.1
click at [926, 228] on div "Pedido SAP: 5800361366" at bounding box center [956, 229] width 292 height 12
copy span "5800361366"
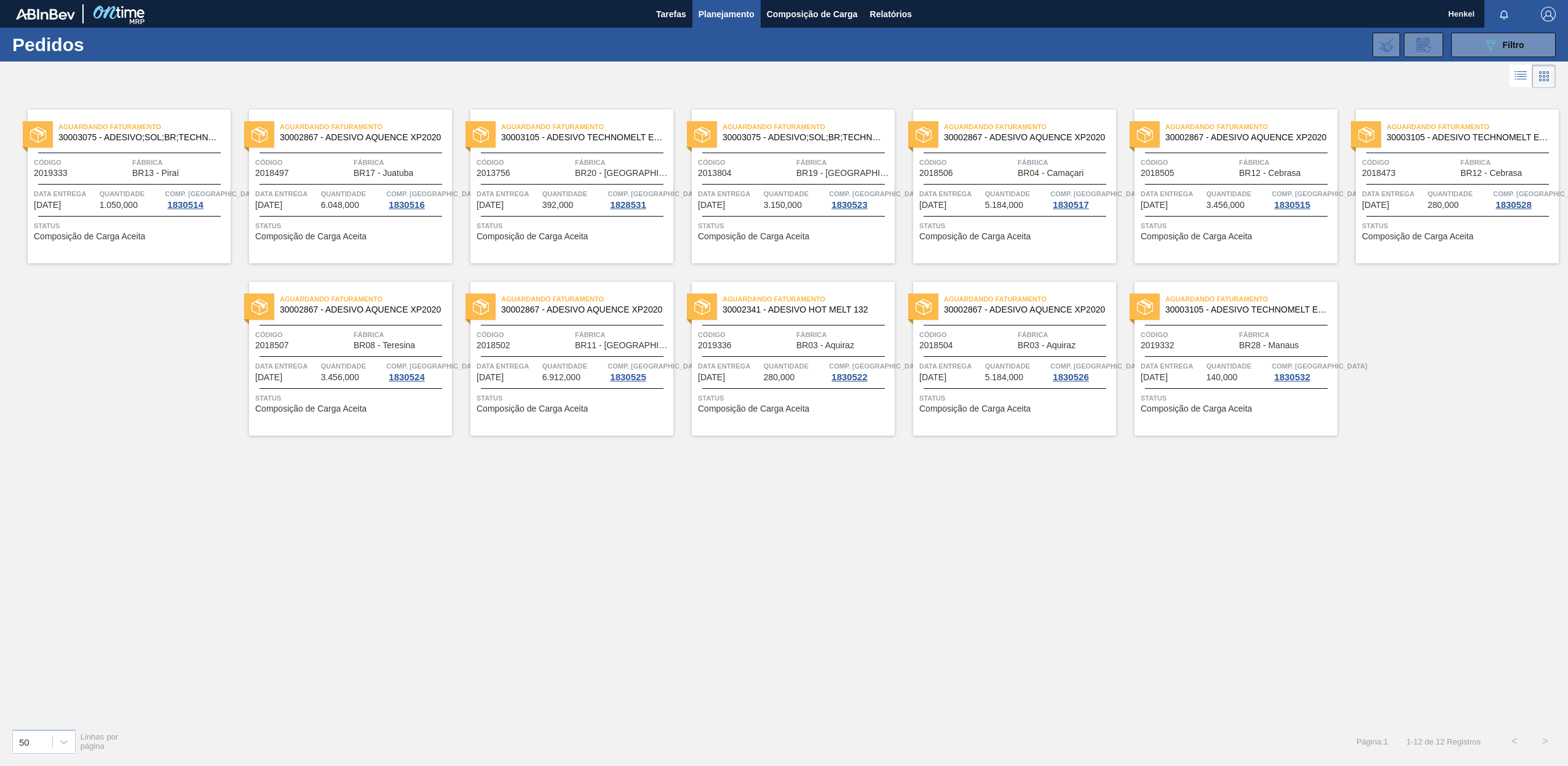
click at [1210, 362] on span "Quantidade" at bounding box center [1238, 366] width 62 height 12
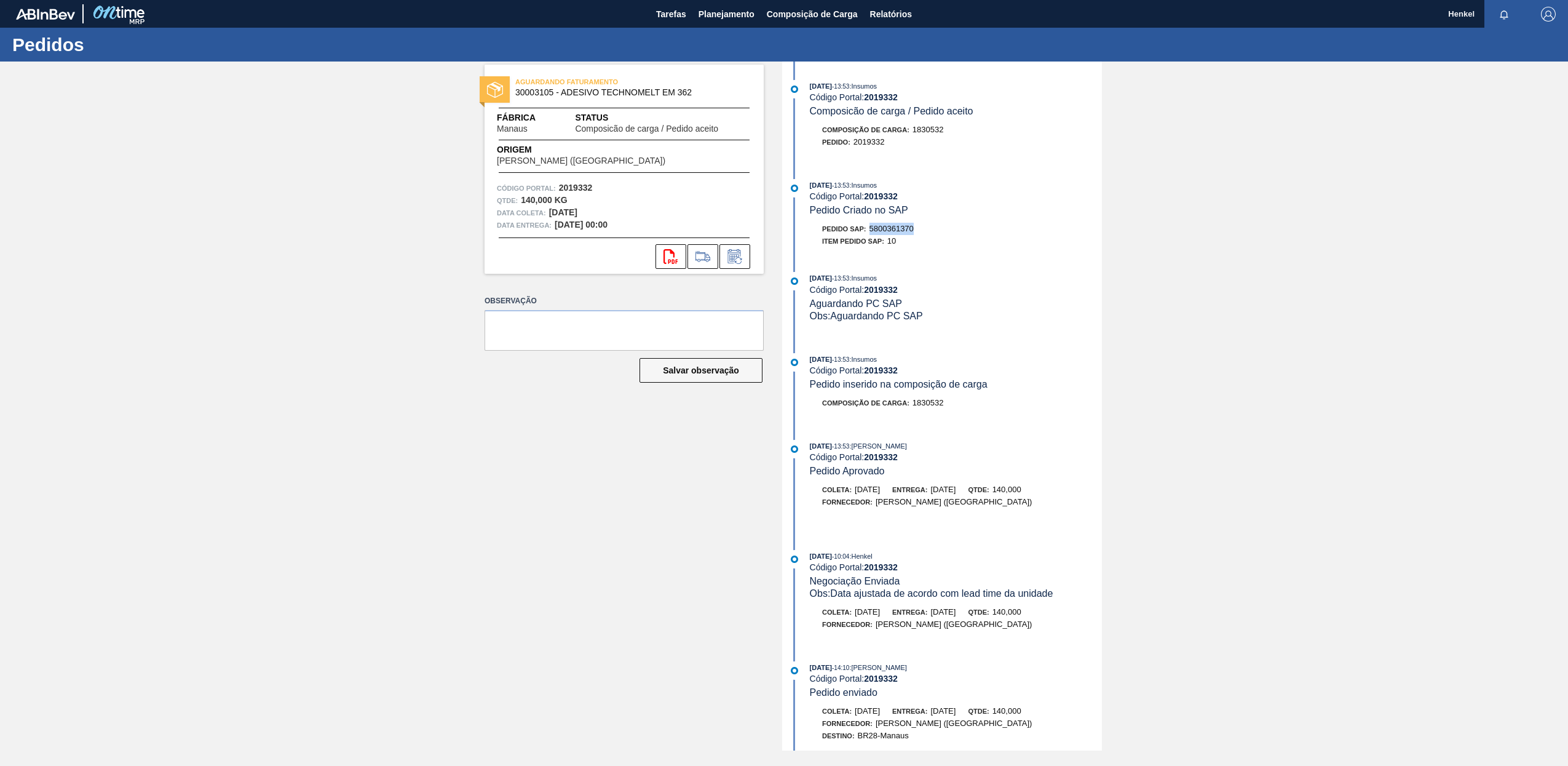
drag, startPoint x: 873, startPoint y: 229, endPoint x: 915, endPoint y: 229, distance: 42.0
click at [914, 229] on span "5800361370" at bounding box center [891, 229] width 44 height 9
